Goal: Task Accomplishment & Management: Manage account settings

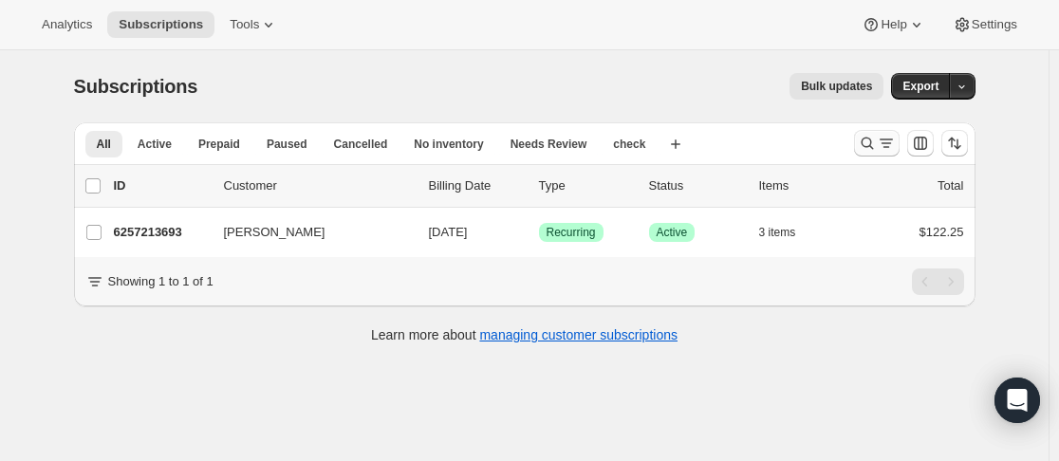
click at [873, 144] on icon "Search and filter results" at bounding box center [867, 143] width 19 height 19
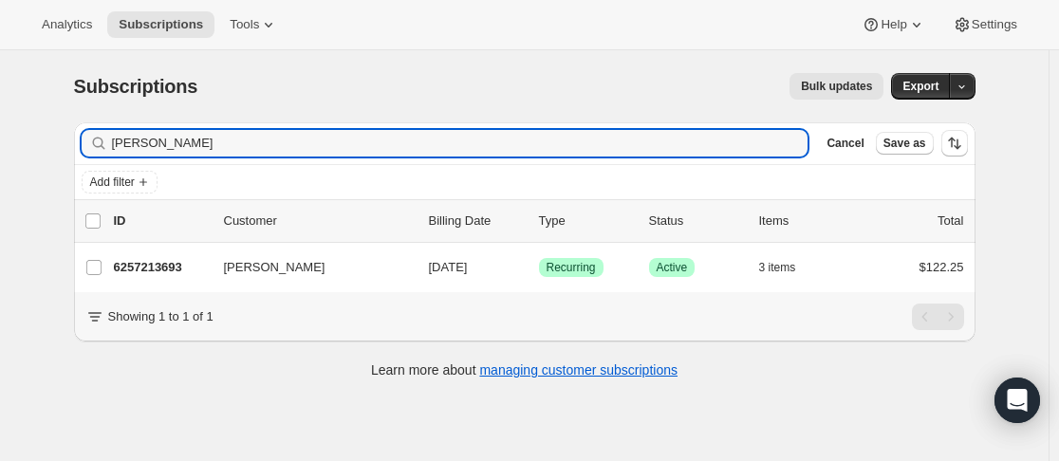
drag, startPoint x: 147, startPoint y: 145, endPoint x: 110, endPoint y: 143, distance: 37.1
click at [110, 143] on div "[PERSON_NAME]" at bounding box center [445, 143] width 727 height 27
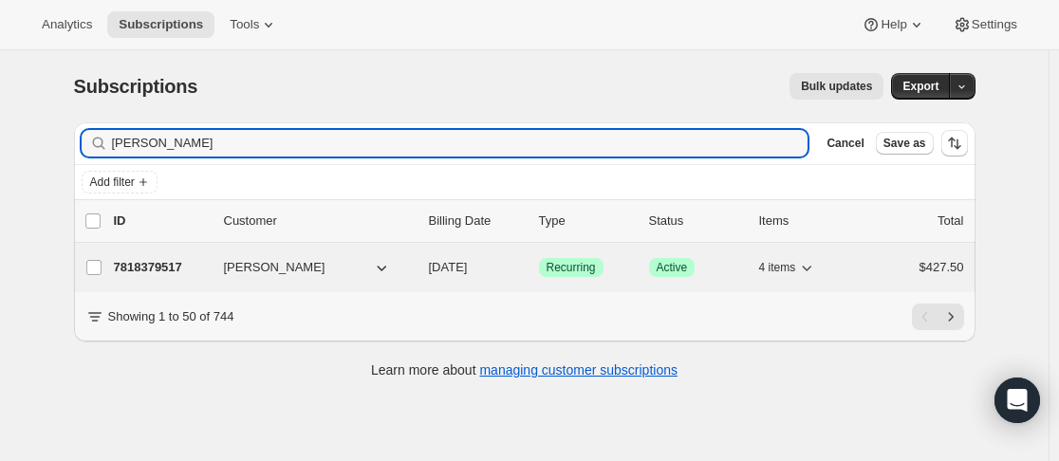
type input "[PERSON_NAME]"
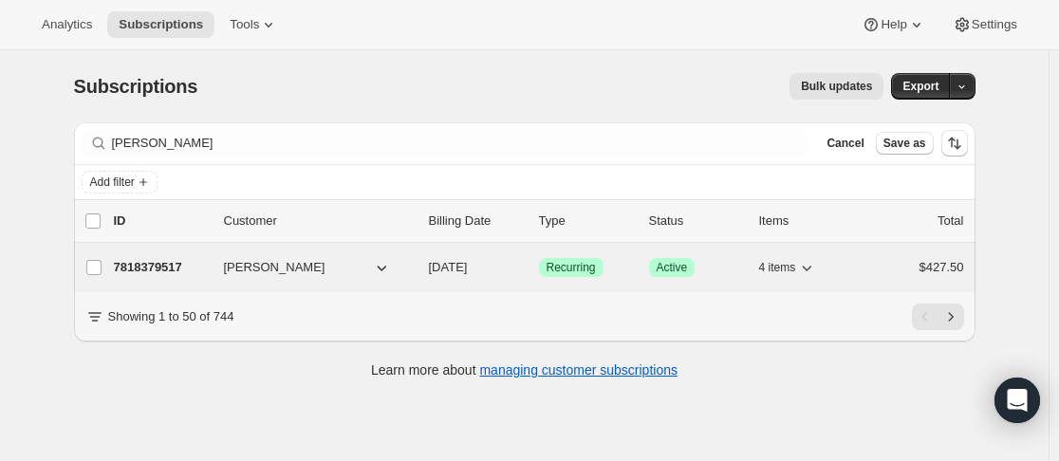
click at [213, 272] on div "7818379517 [PERSON_NAME] [DATE] Success Recurring Success Active 4 items $427.50" at bounding box center [539, 267] width 850 height 27
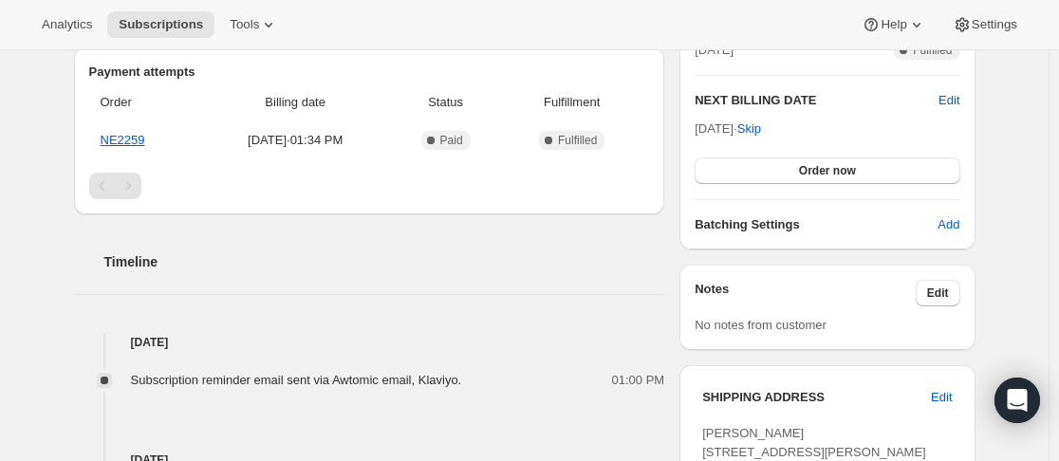
scroll to position [474, 0]
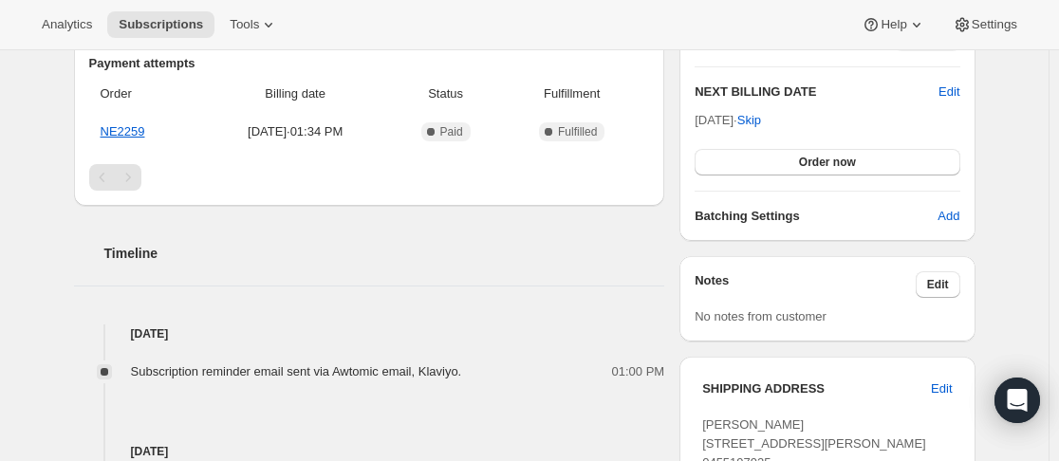
click at [932, 266] on div "Notes Edit No notes from customer" at bounding box center [826, 298] width 295 height 85
click at [936, 276] on button "Edit" at bounding box center [938, 284] width 45 height 27
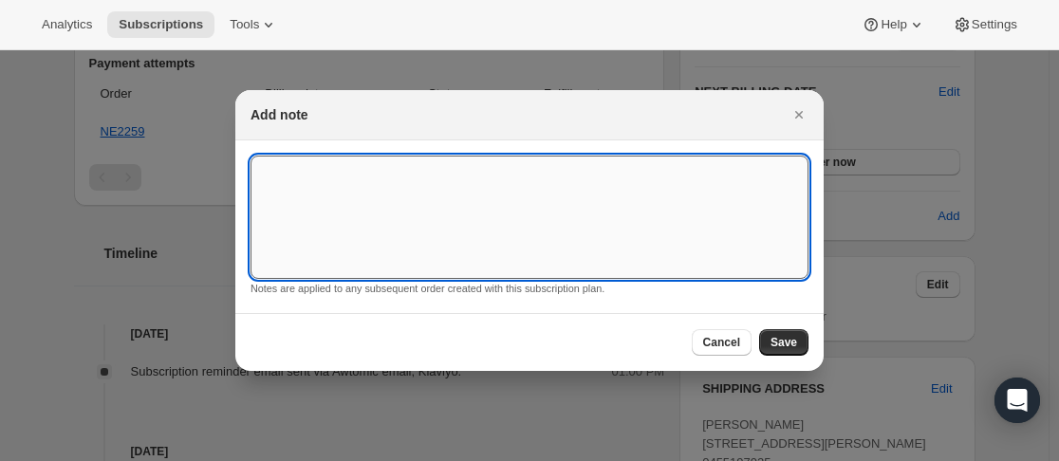
click at [451, 237] on textarea ":r34:" at bounding box center [529, 217] width 558 height 123
type textarea "CANCEL AFTER 29TH - 2025"
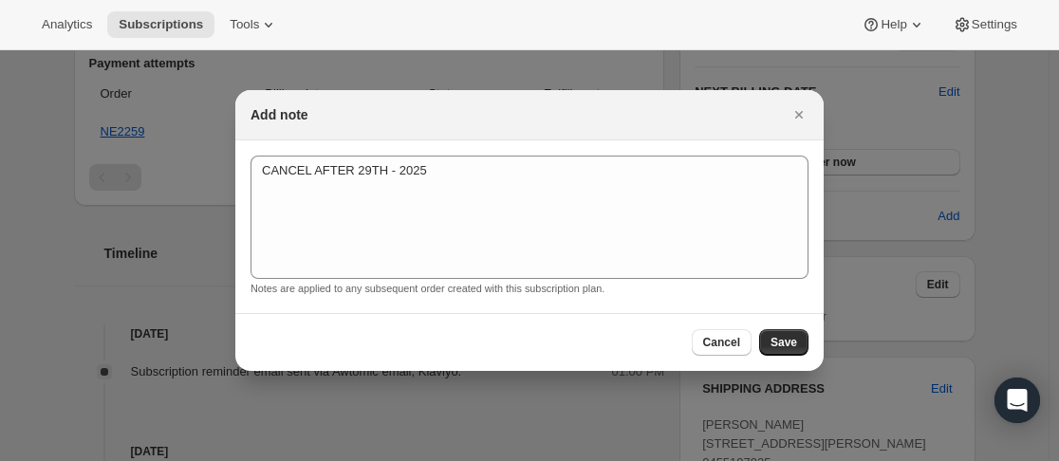
click at [773, 326] on div "Cancel Save" at bounding box center [529, 342] width 588 height 58
click at [775, 333] on button "Save" at bounding box center [783, 342] width 49 height 27
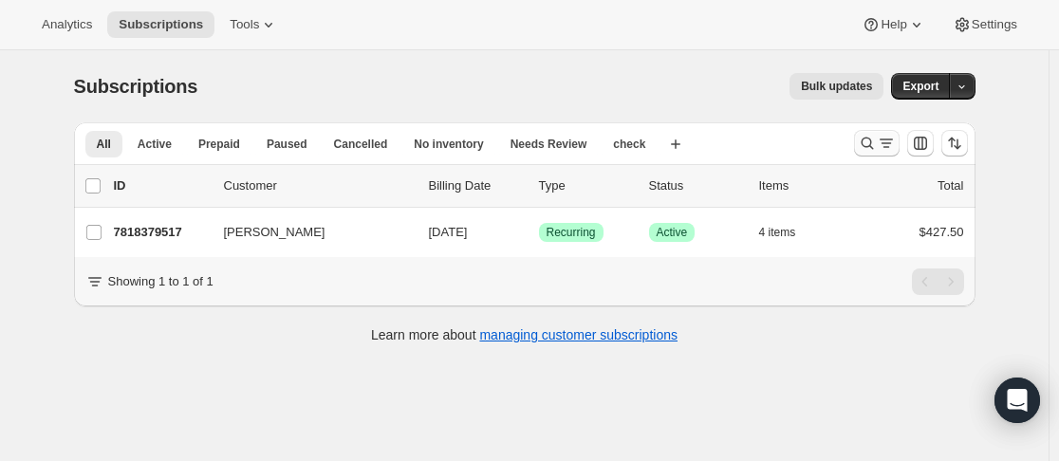
click at [863, 135] on icon "Search and filter results" at bounding box center [867, 143] width 19 height 19
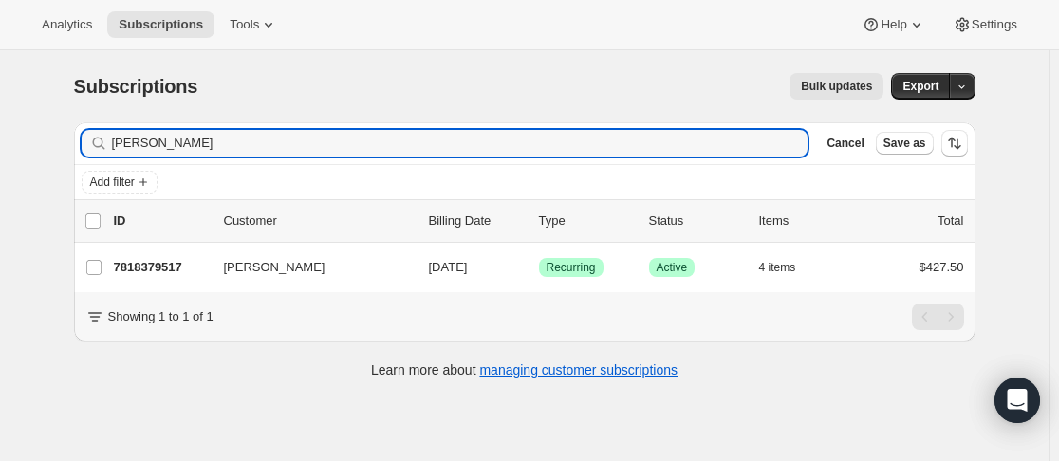
drag, startPoint x: 252, startPoint y: 151, endPoint x: 79, endPoint y: 140, distance: 173.9
click at [81, 140] on div "Filter subscribers [PERSON_NAME] Clear Cancel Save as" at bounding box center [524, 143] width 901 height 42
click at [871, 139] on button "Cancel" at bounding box center [845, 143] width 52 height 23
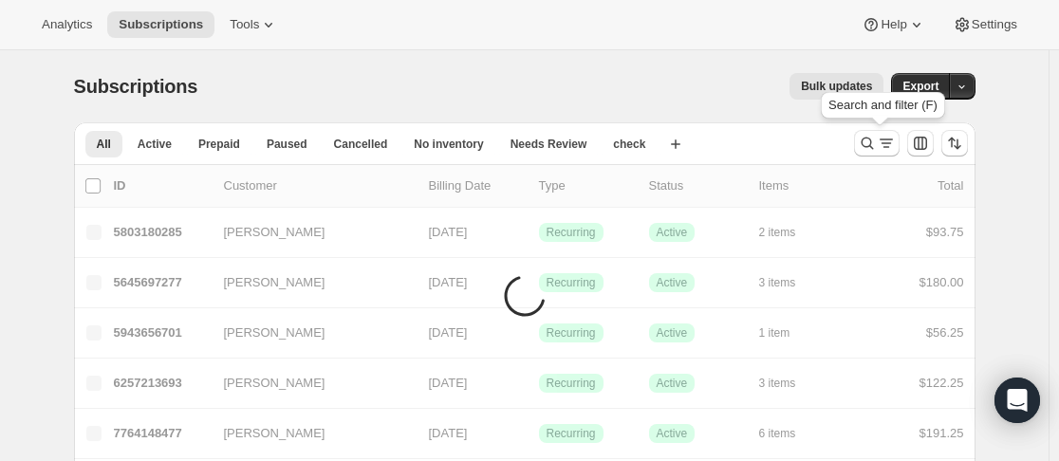
click at [858, 145] on button "Search and filter results" at bounding box center [877, 143] width 46 height 27
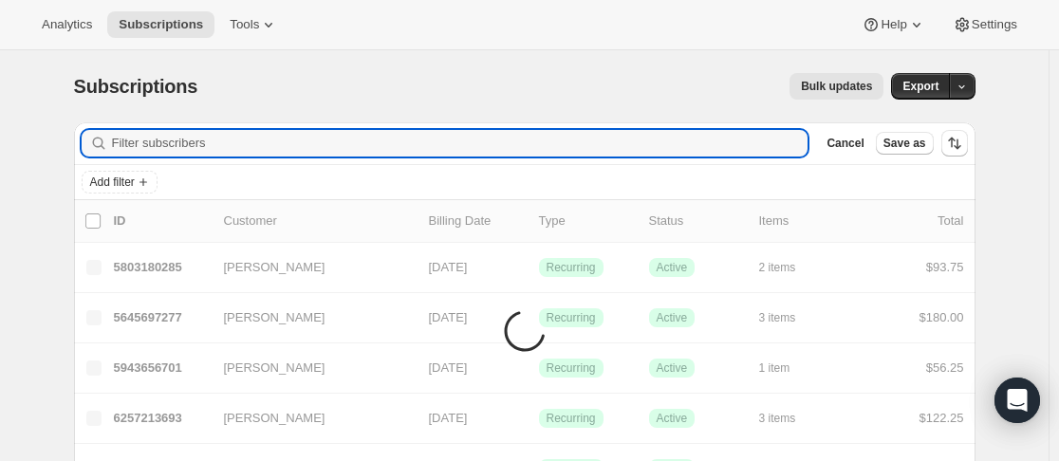
click at [843, 149] on span "Cancel" at bounding box center [844, 143] width 37 height 15
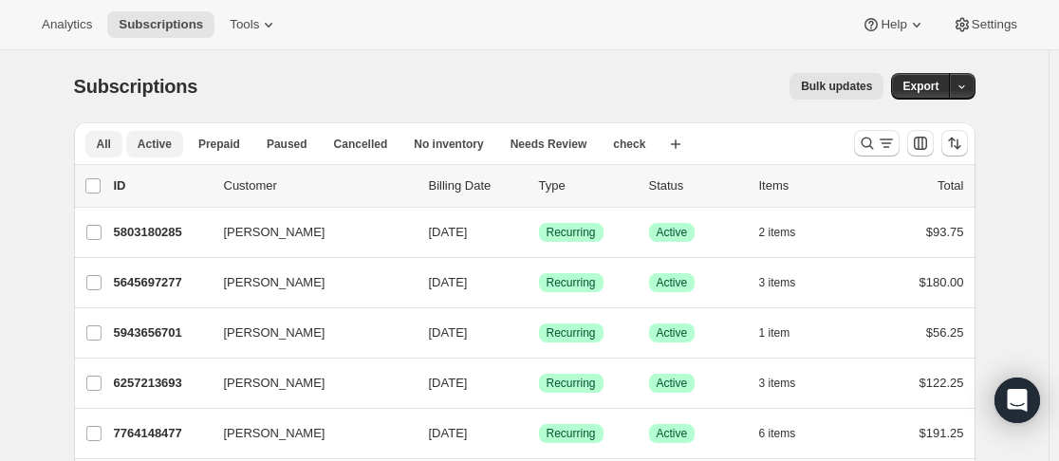
click at [166, 150] on span "Active" at bounding box center [155, 144] width 34 height 15
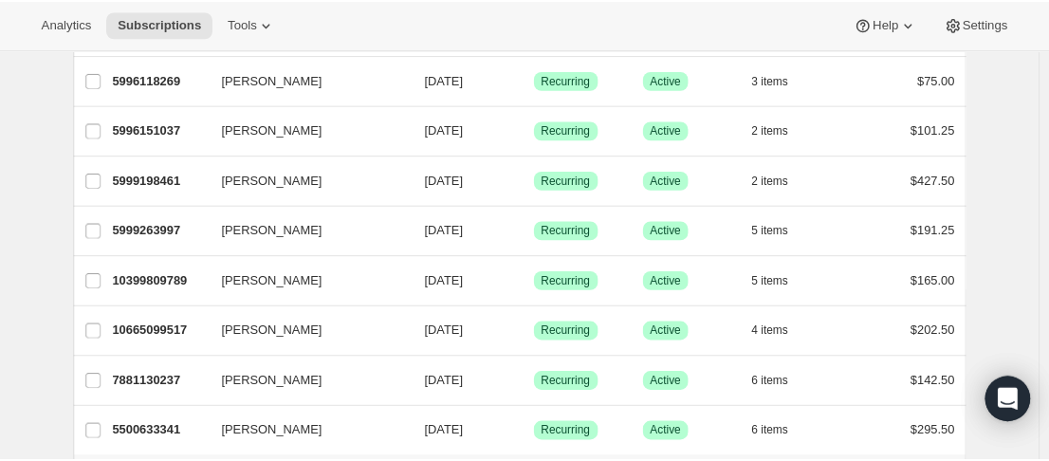
scroll to position [2380, 0]
